Goal: Task Accomplishment & Management: Manage account settings

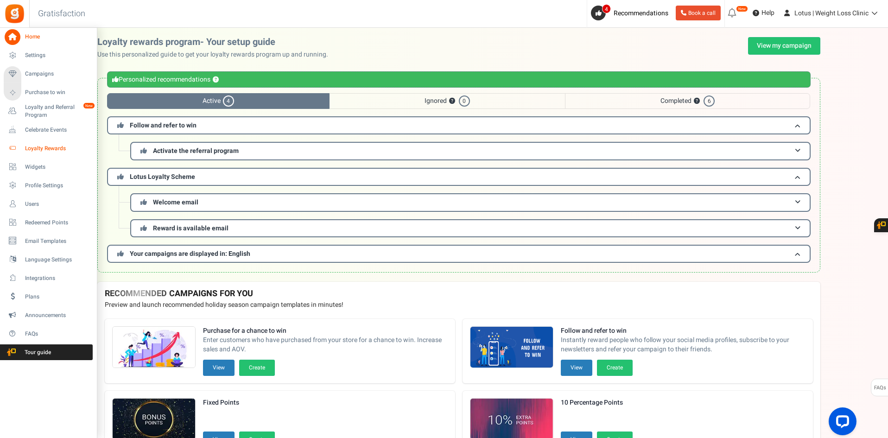
click at [59, 150] on span "Loyalty Rewards" at bounding box center [57, 149] width 65 height 8
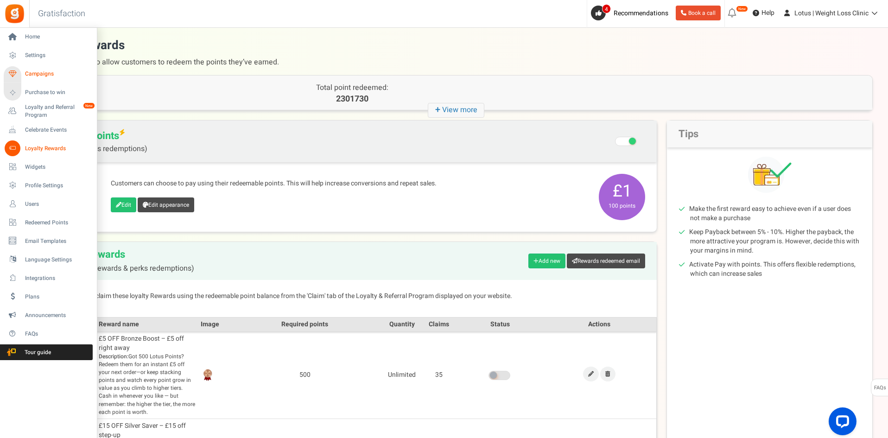
click at [62, 73] on span "Campaigns" at bounding box center [57, 74] width 65 height 8
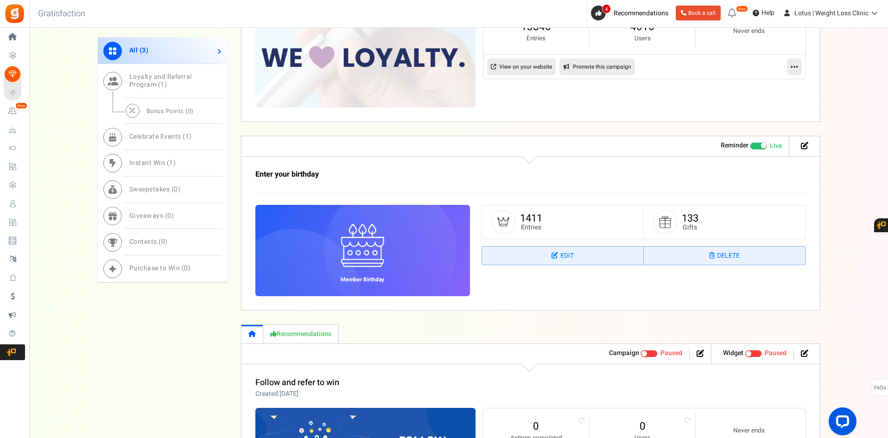
scroll to position [431, 0]
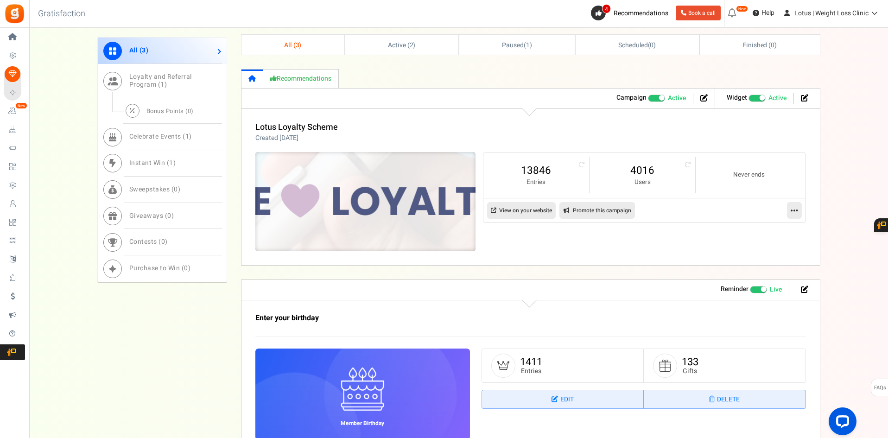
click at [422, 191] on img at bounding box center [365, 201] width 330 height 149
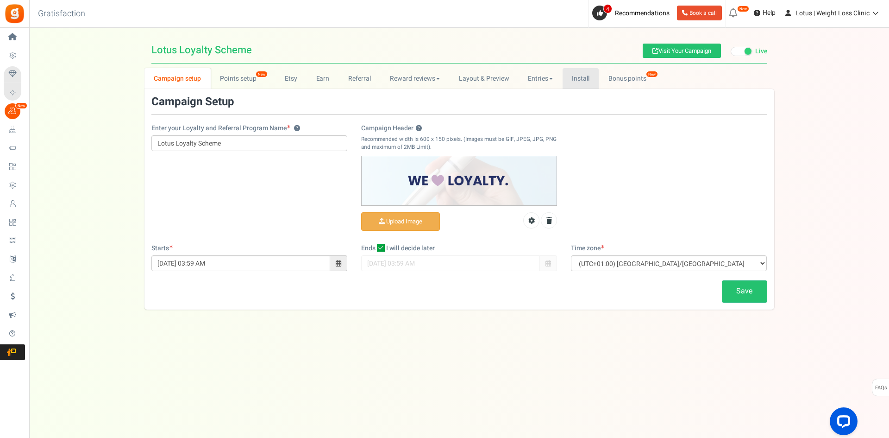
click at [580, 78] on link "Install" at bounding box center [581, 78] width 37 height 21
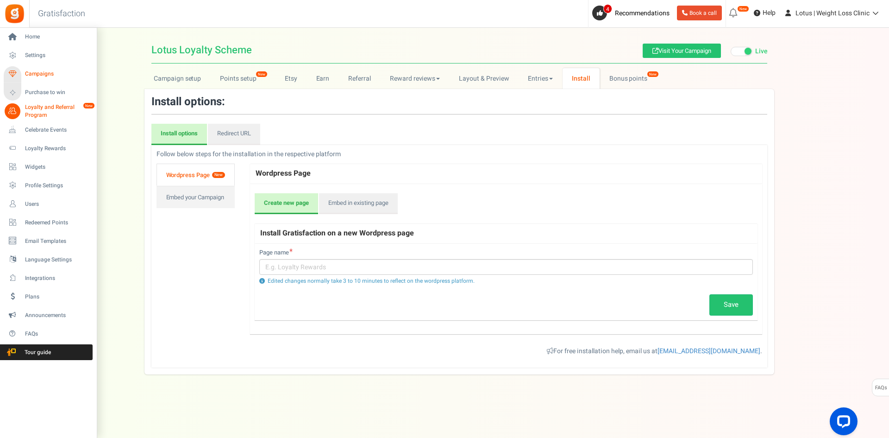
click at [43, 71] on span "Campaigns" at bounding box center [57, 74] width 65 height 8
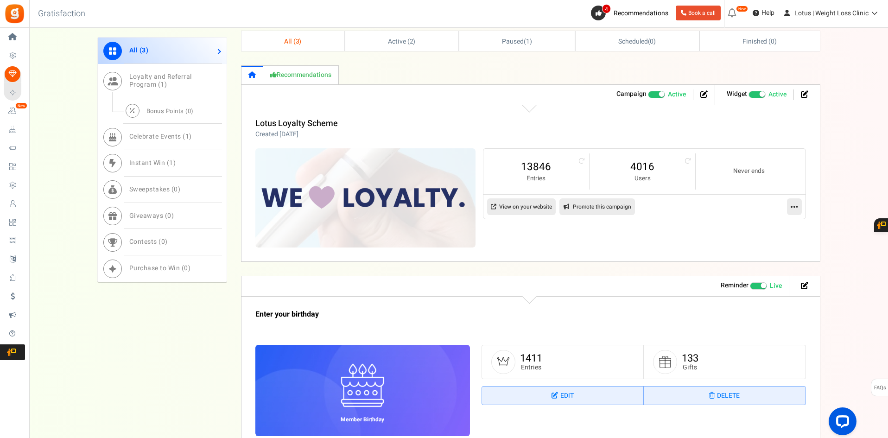
scroll to position [524, 0]
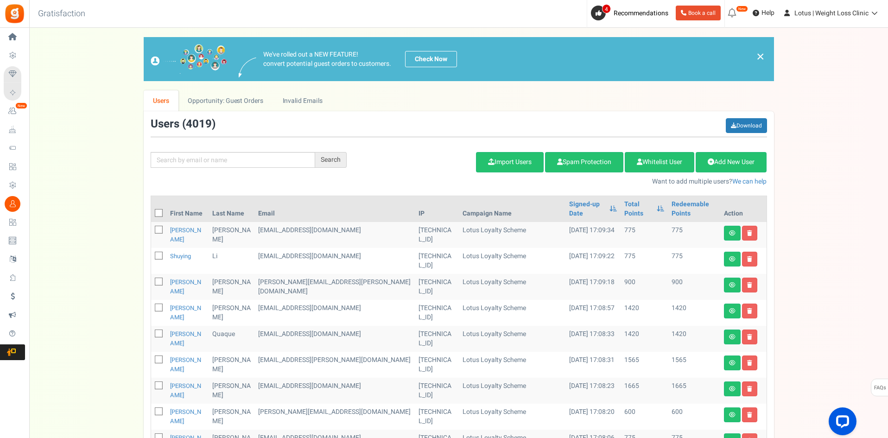
scroll to position [46, 0]
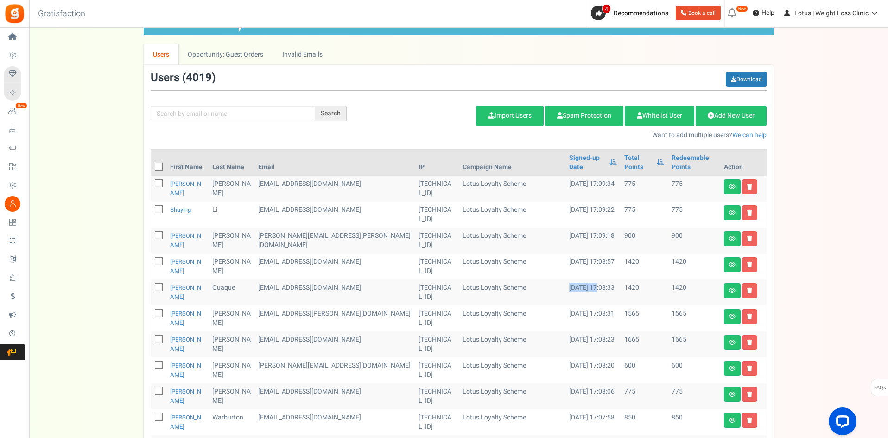
drag, startPoint x: 530, startPoint y: 265, endPoint x: 563, endPoint y: 265, distance: 32.4
click at [565, 279] on td "[DATE] 17:08:33" at bounding box center [592, 292] width 55 height 26
copy td "18/08/202"
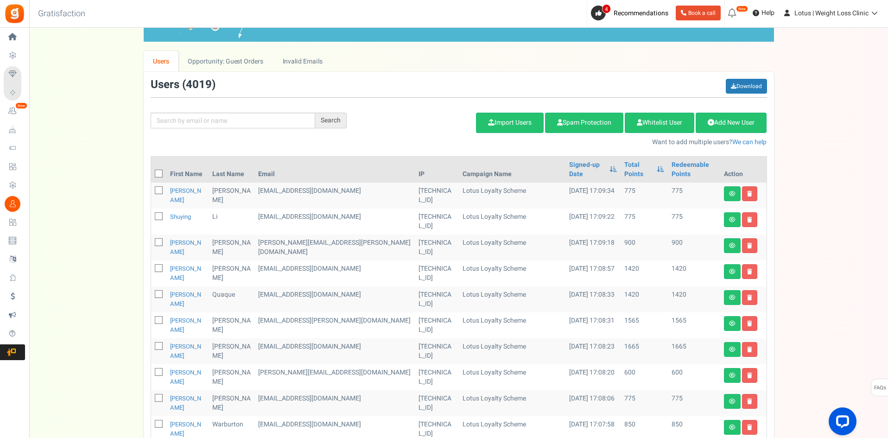
scroll to position [30, 0]
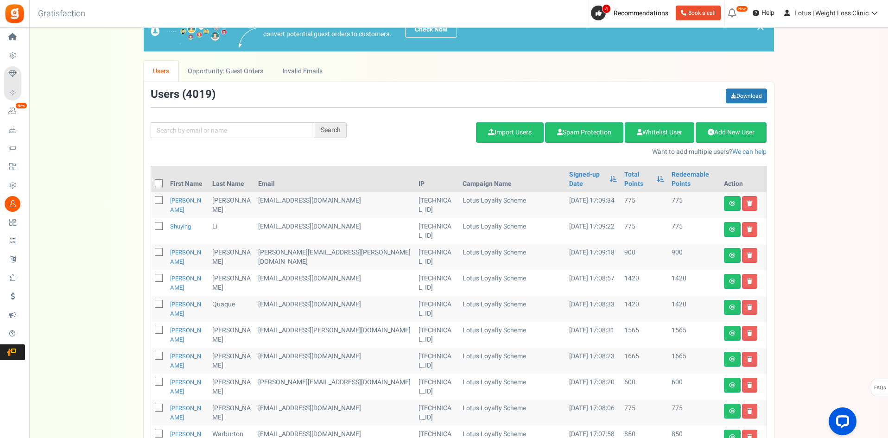
click at [620, 196] on td "775" at bounding box center [643, 205] width 47 height 26
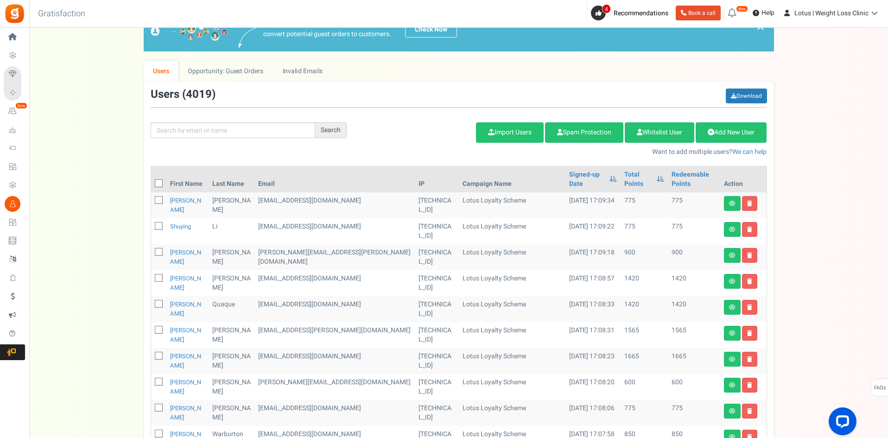
click at [620, 196] on td "775" at bounding box center [643, 205] width 47 height 26
click at [459, 296] on td "Lotus Loyalty Scheme" at bounding box center [512, 309] width 107 height 26
drag, startPoint x: 422, startPoint y: 188, endPoint x: 501, endPoint y: 145, distance: 90.2
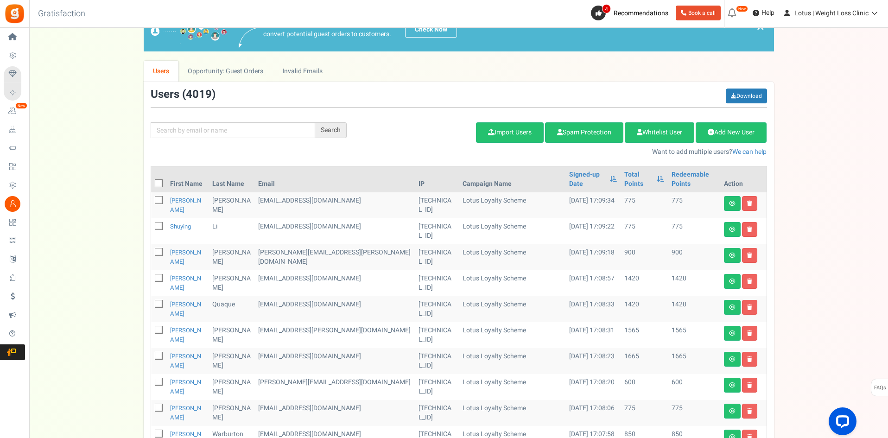
click at [504, 192] on td "Lotus Loyalty Scheme" at bounding box center [512, 205] width 107 height 26
click at [620, 200] on td "775" at bounding box center [643, 205] width 47 height 26
click at [620, 203] on td "775" at bounding box center [643, 205] width 47 height 26
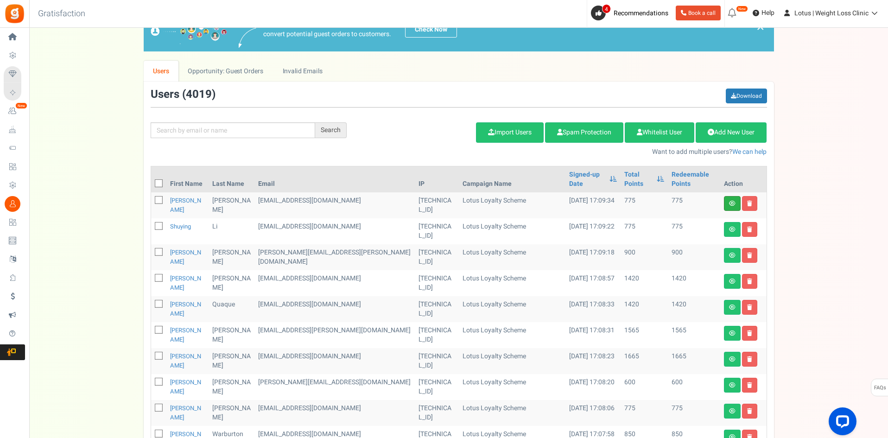
click at [725, 196] on link at bounding box center [732, 203] width 17 height 15
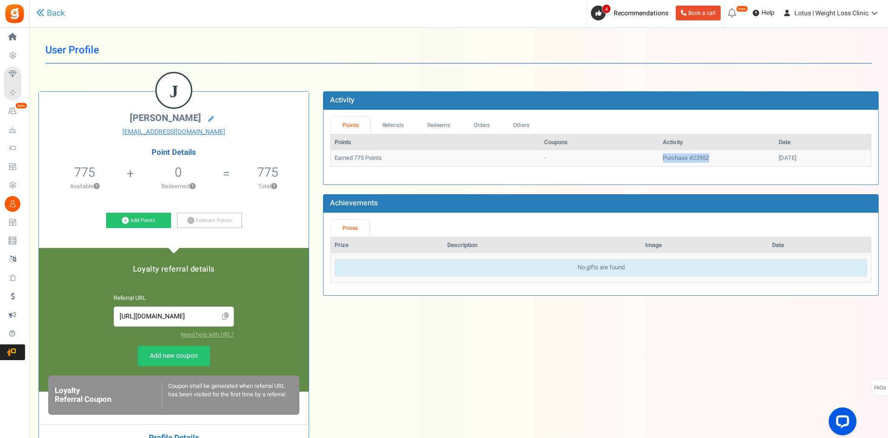
drag, startPoint x: 613, startPoint y: 153, endPoint x: 687, endPoint y: 155, distance: 74.6
click at [687, 155] on tr "Earned 775 Points - Purchase #23952 [DATE]" at bounding box center [601, 158] width 540 height 16
click at [687, 155] on td "Purchase #23952" at bounding box center [717, 158] width 116 height 16
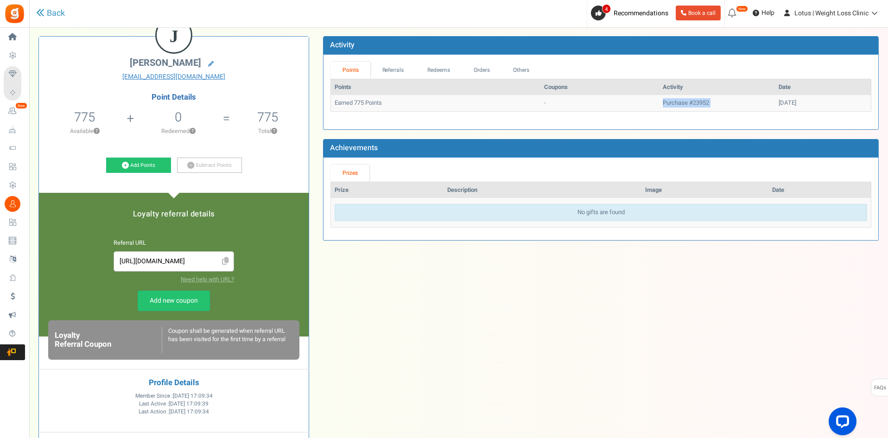
scroll to position [36, 0]
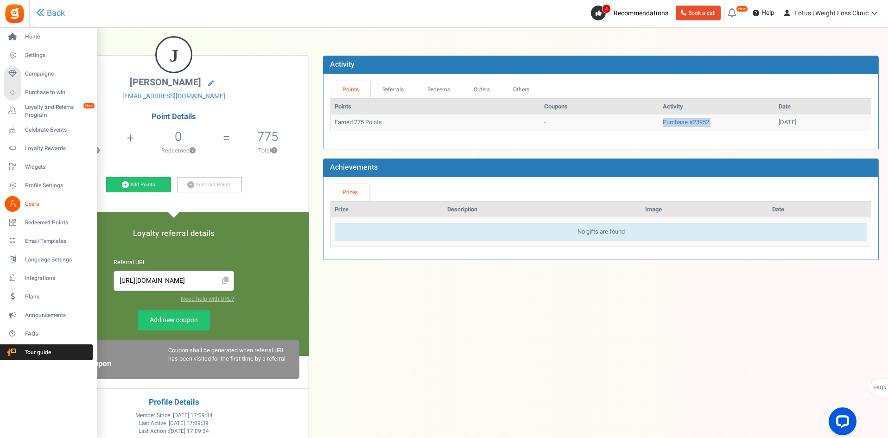
click at [38, 199] on link "Users" at bounding box center [48, 204] width 89 height 16
